Goal: Task Accomplishment & Management: Use online tool/utility

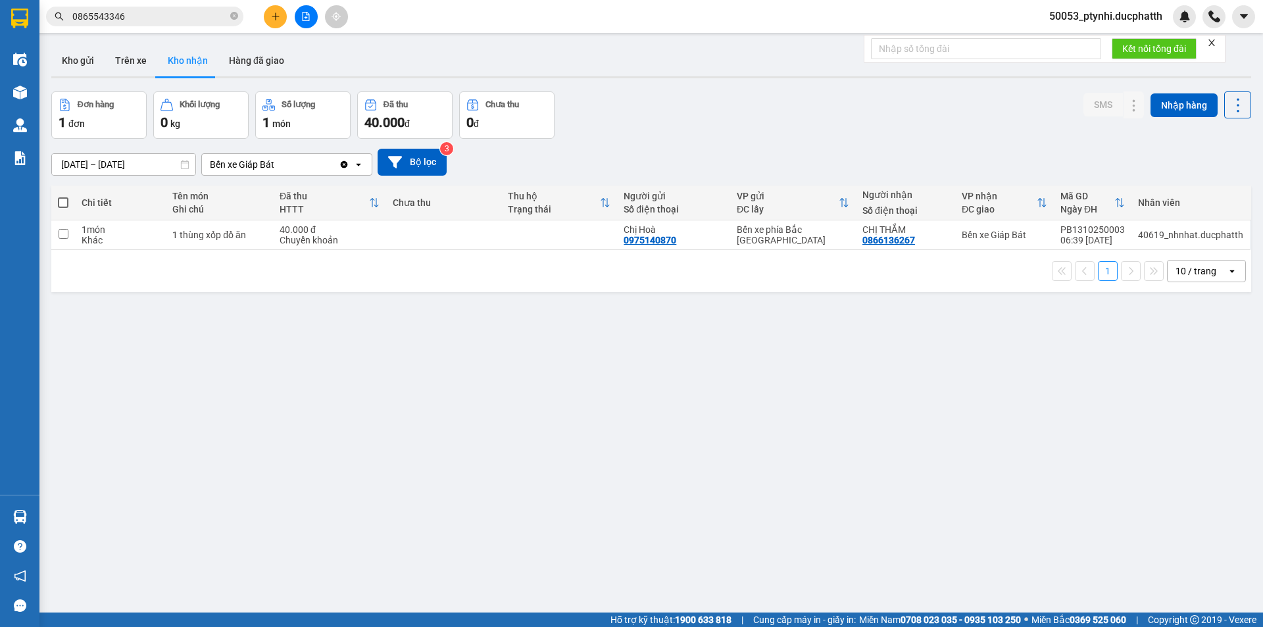
click at [305, 21] on button at bounding box center [306, 16] width 23 height 23
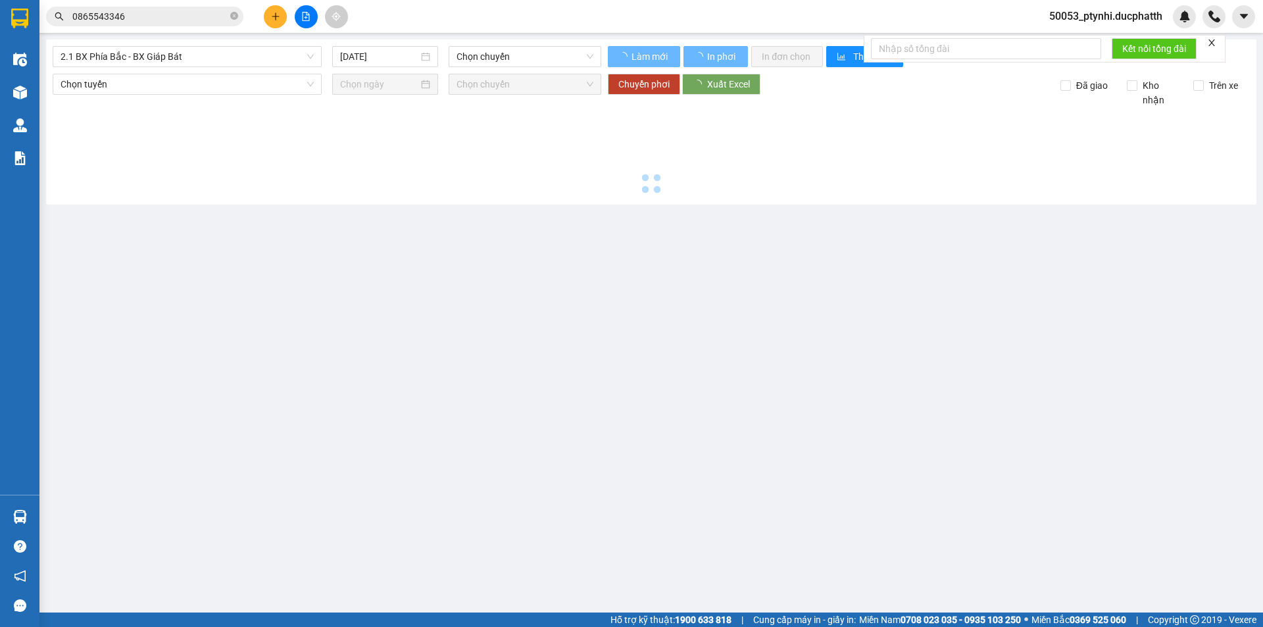
click at [209, 59] on span "2.1 BX Phía Bắc - BX Giáp Bát" at bounding box center [187, 57] width 253 height 20
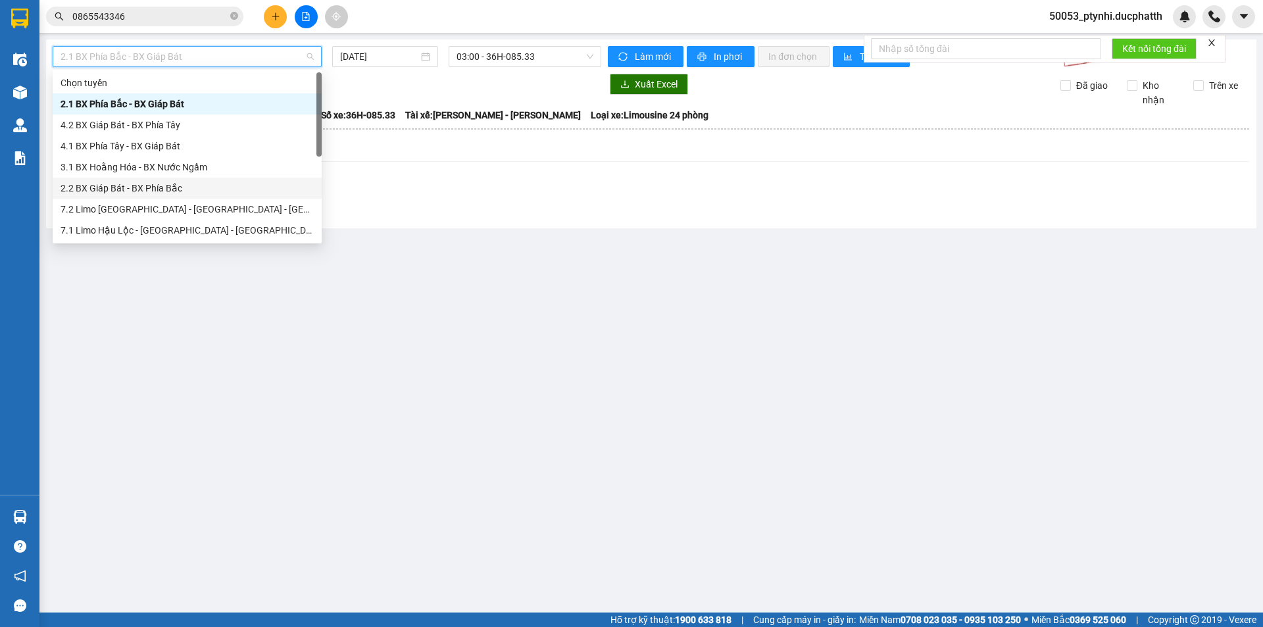
click at [149, 185] on div "2.2 BX Giáp Bát - BX Phía Bắc" at bounding box center [187, 188] width 253 height 14
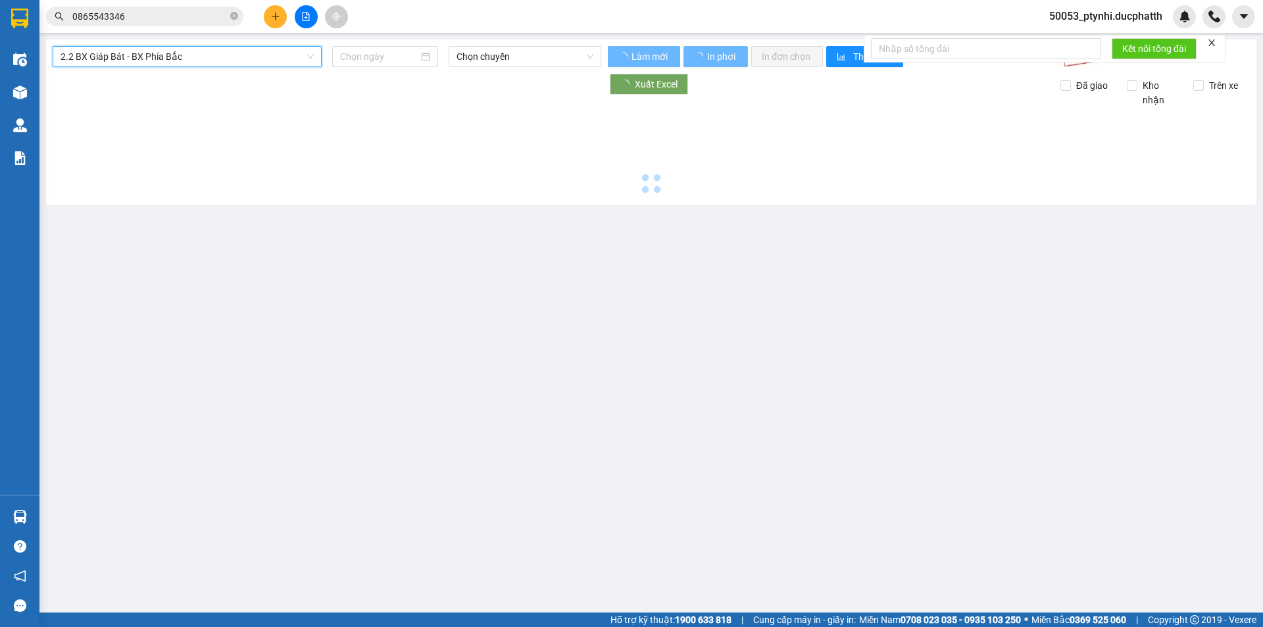
type input "[DATE]"
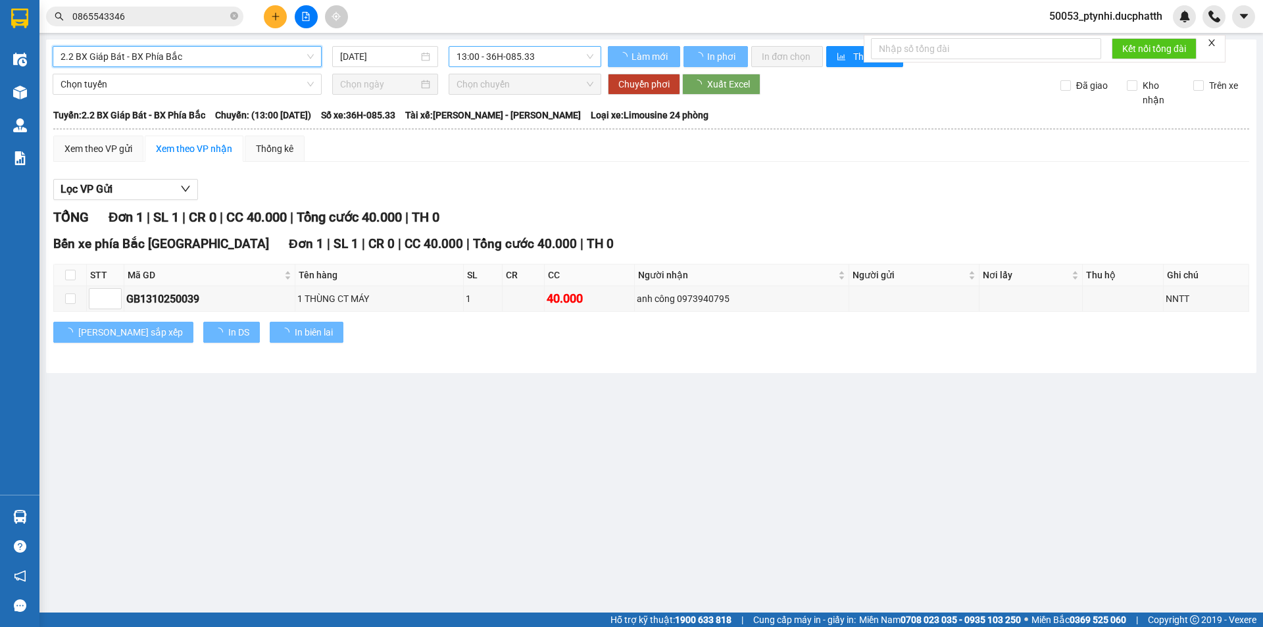
click at [480, 63] on span "13:00 - 36H-085.33" at bounding box center [525, 57] width 137 height 20
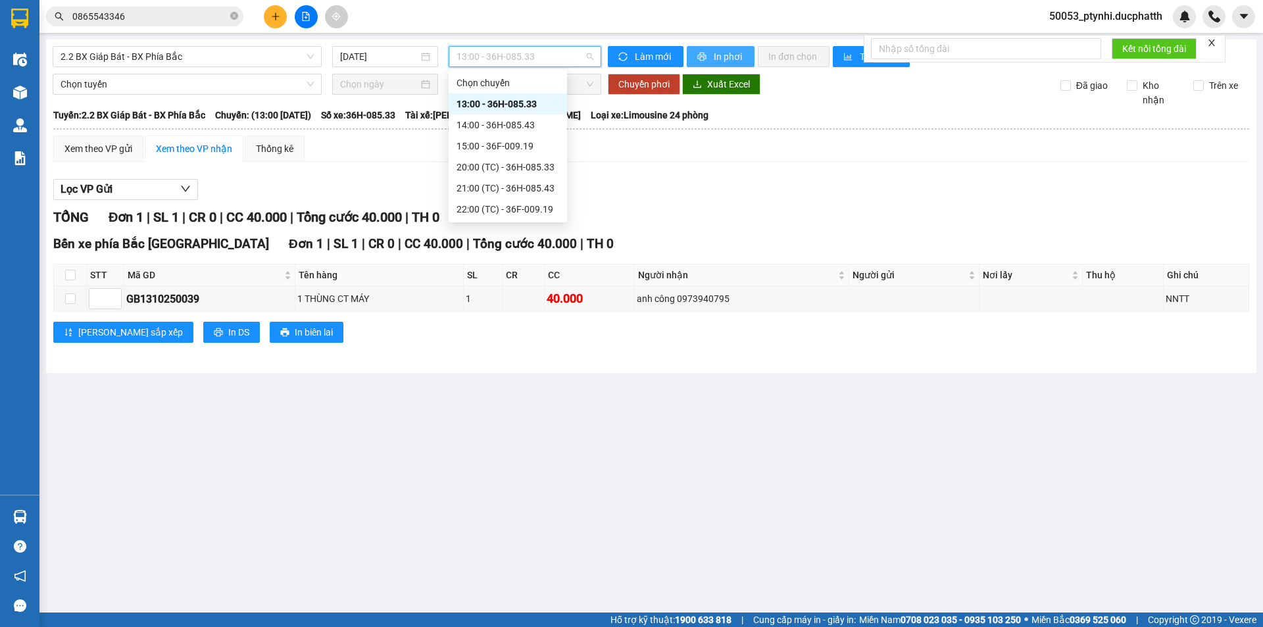
click at [719, 57] on span "In phơi" at bounding box center [729, 56] width 30 height 14
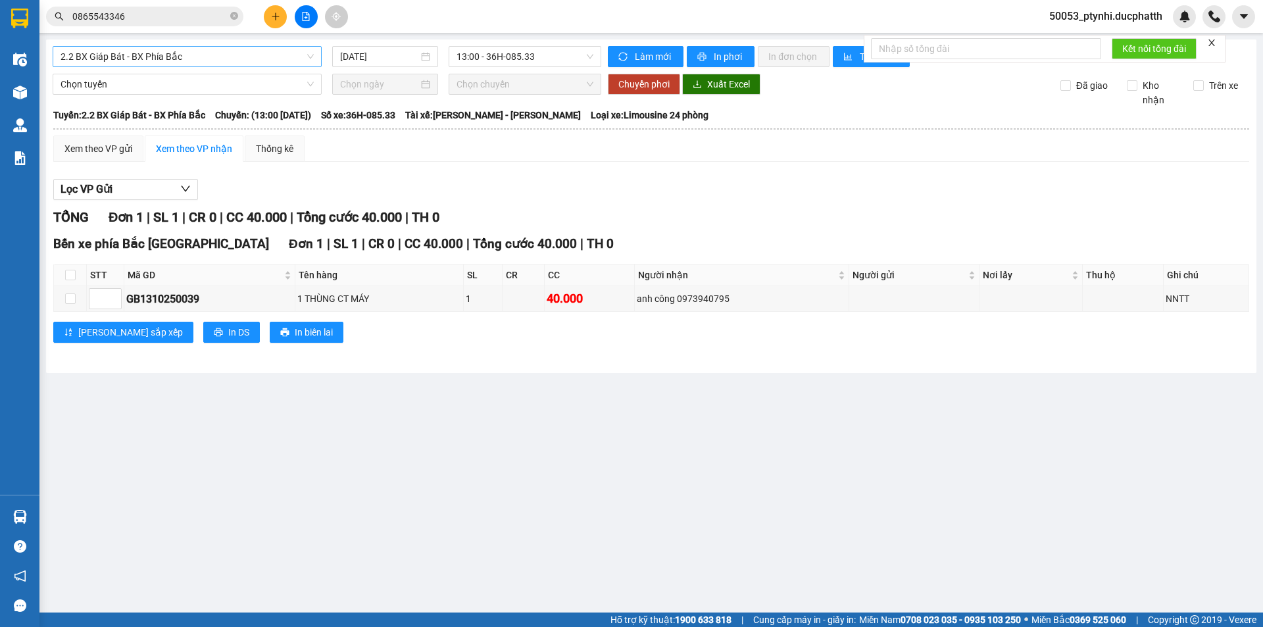
click at [197, 60] on span "2.2 BX Giáp Bát - BX Phía Bắc" at bounding box center [187, 57] width 253 height 20
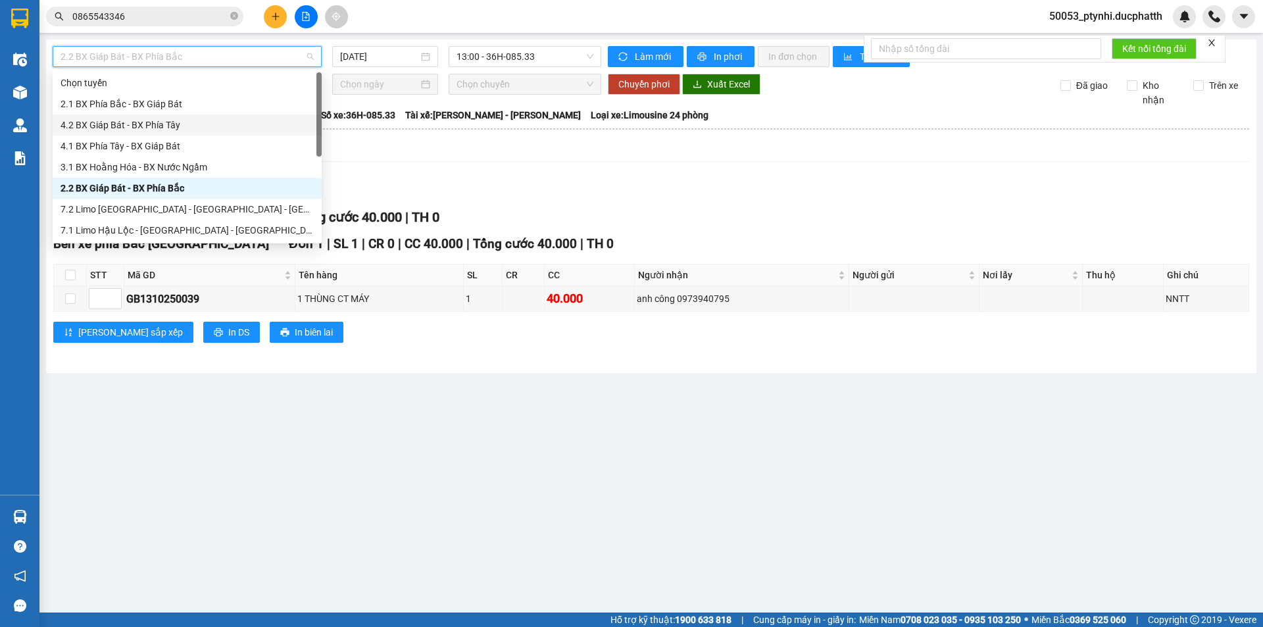
click at [162, 123] on div "4.2 BX Giáp Bát - BX Phía Tây" at bounding box center [187, 125] width 253 height 14
type input "[DATE]"
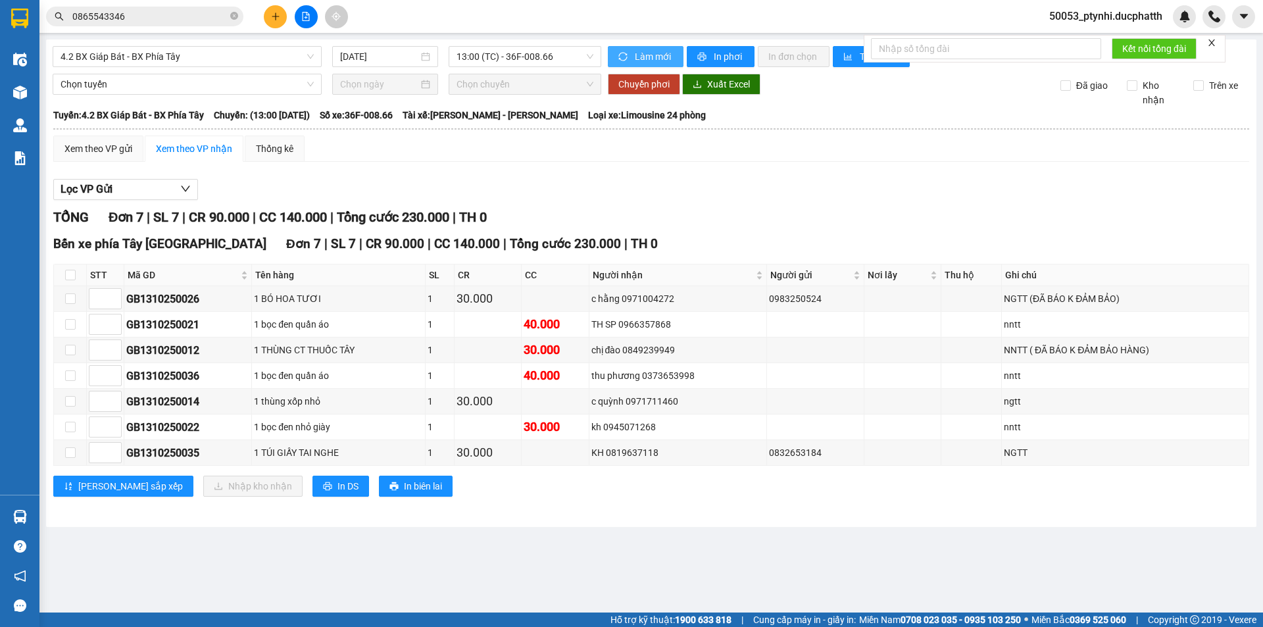
click at [670, 56] on span "Làm mới" at bounding box center [654, 56] width 38 height 14
click at [714, 59] on span "In phơi" at bounding box center [729, 56] width 30 height 14
